Goal: Obtain resource: Download file/media

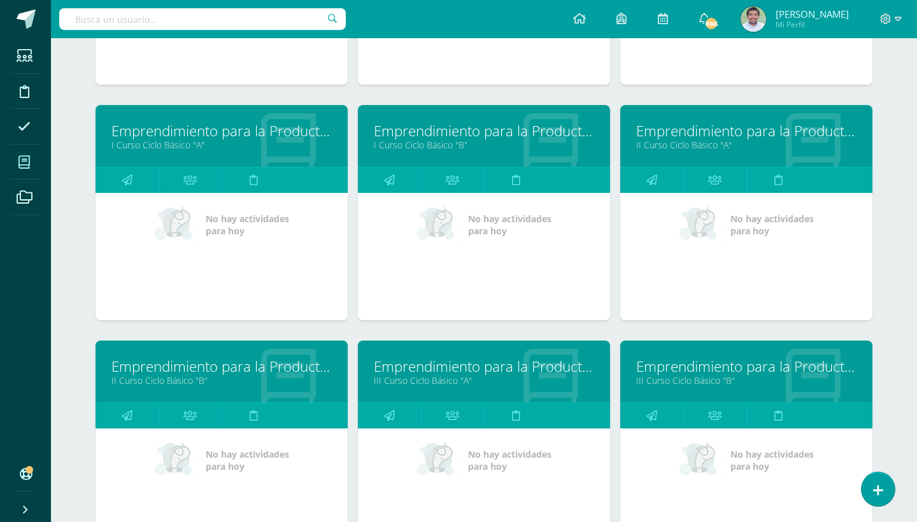
scroll to position [2537, 0]
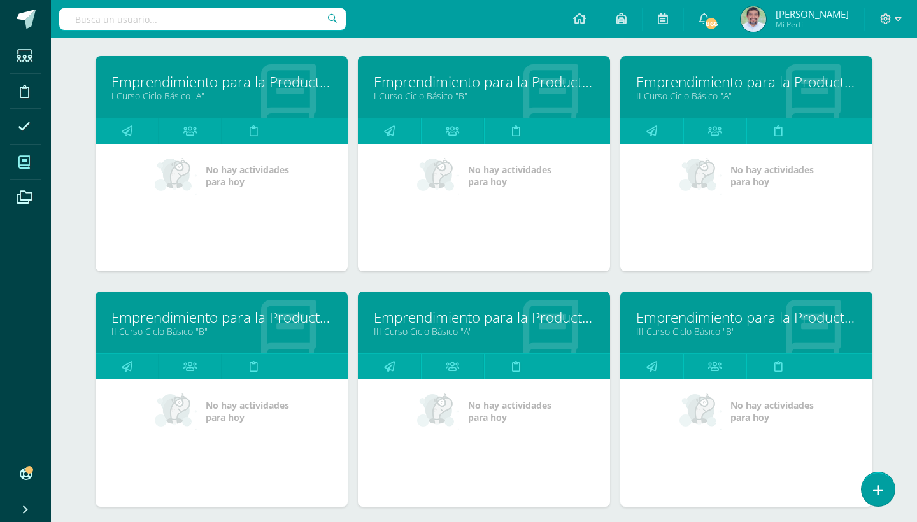
click at [466, 87] on link "Emprendimiento para la Productividad" at bounding box center [484, 82] width 220 height 20
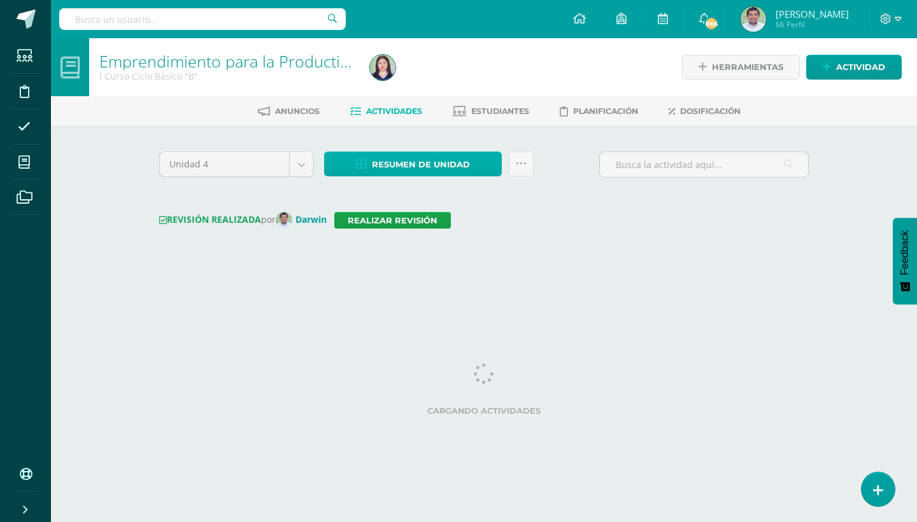
click at [487, 168] on link "Resumen de unidad" at bounding box center [413, 164] width 178 height 25
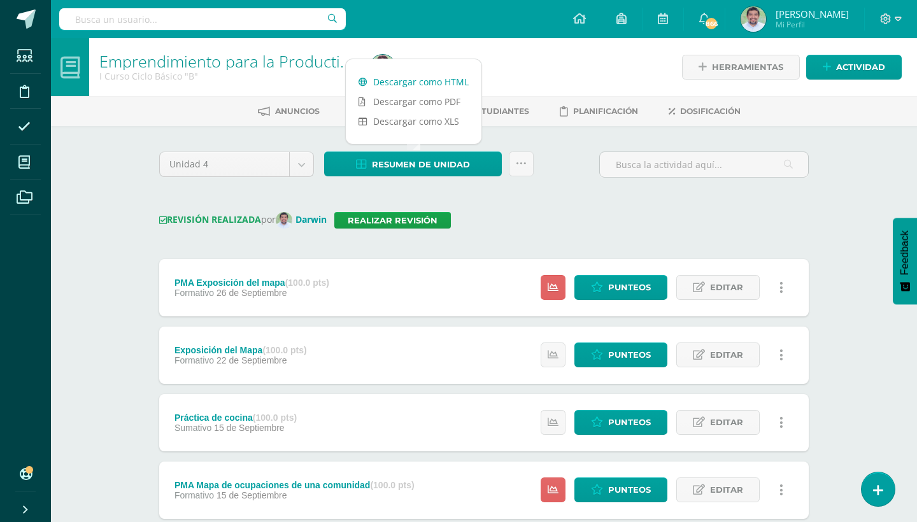
click at [432, 81] on link "Descargar como HTML" at bounding box center [414, 82] width 136 height 20
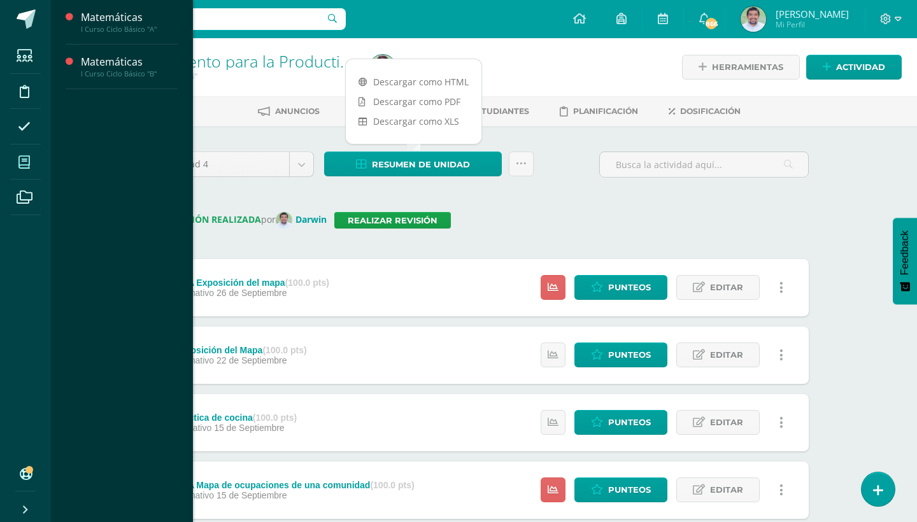
click at [19, 161] on icon at bounding box center [23, 162] width 11 height 13
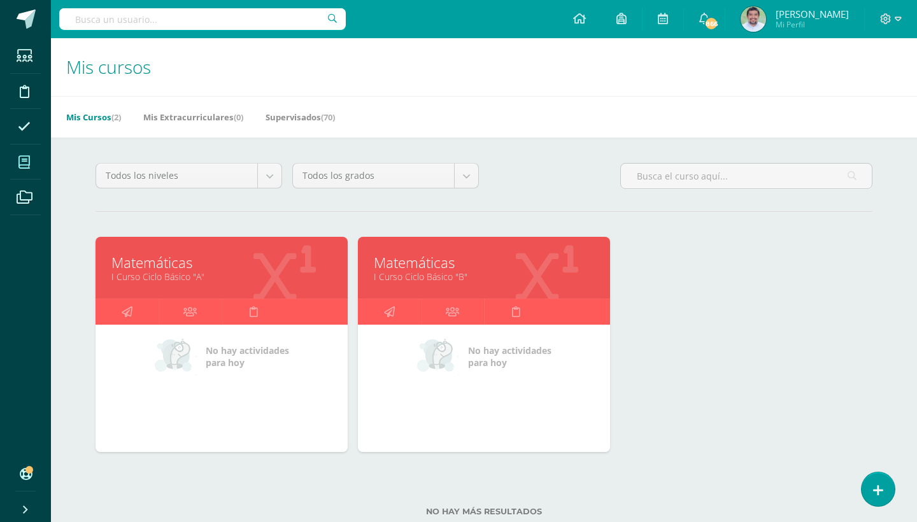
click at [186, 263] on link "Matemáticas" at bounding box center [221, 263] width 220 height 20
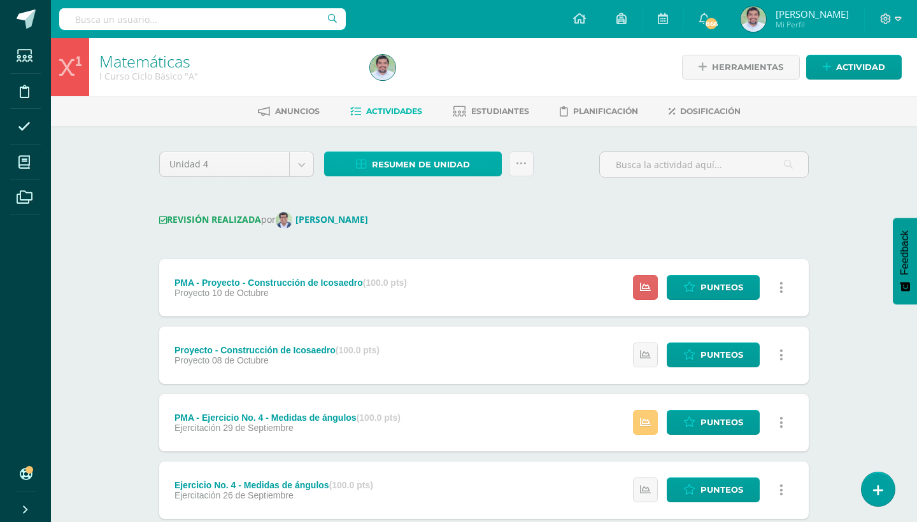
click at [473, 170] on link "Resumen de unidad" at bounding box center [413, 164] width 178 height 25
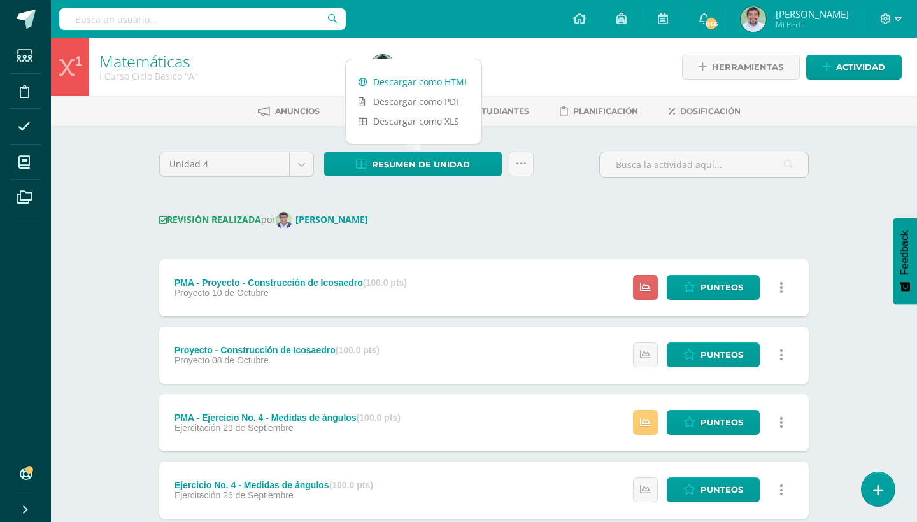
click at [421, 85] on link "Descargar como HTML" at bounding box center [414, 82] width 136 height 20
